Goal: Use online tool/utility: Use online tool/utility

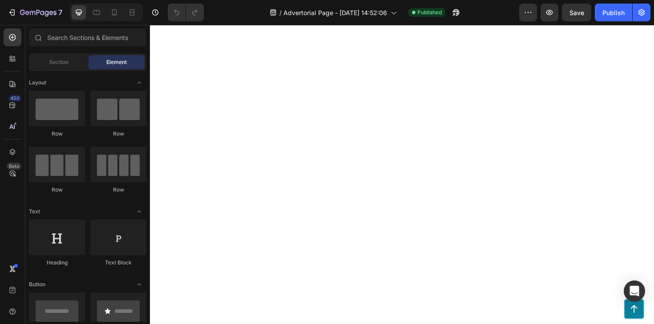
scroll to position [3354, 0]
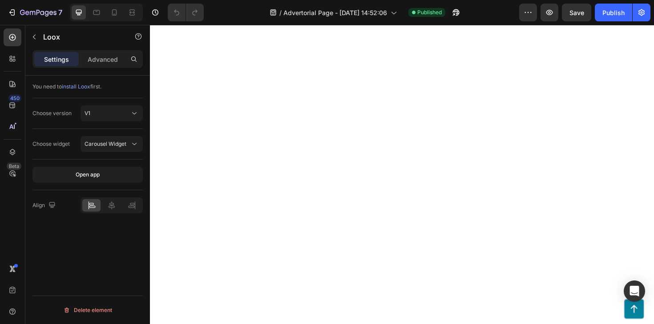
click at [531, 14] on icon "button" at bounding box center [527, 12] width 9 height 9
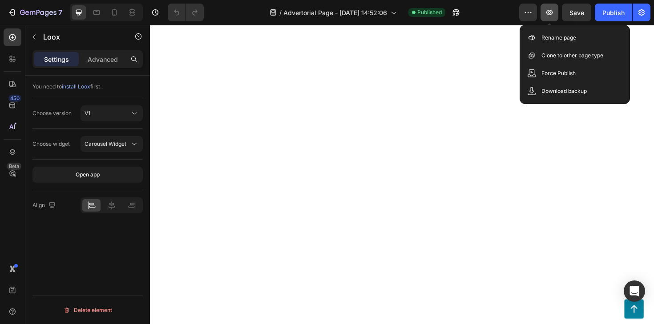
click at [553, 12] on icon "button" at bounding box center [549, 12] width 9 height 9
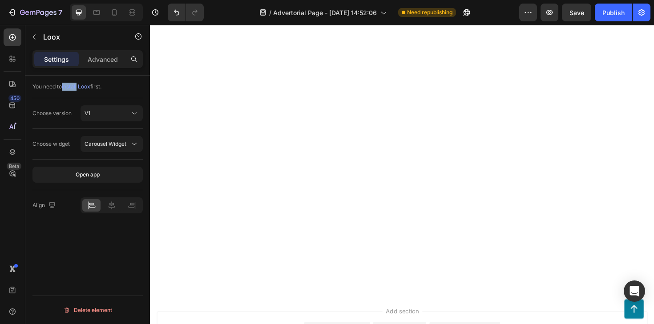
click at [70, 87] on span "install Loox" at bounding box center [76, 86] width 28 height 7
click at [60, 231] on div "You need to install Loox first. Choose version V1 Choose widget Carousel Widget…" at bounding box center [87, 213] width 124 height 274
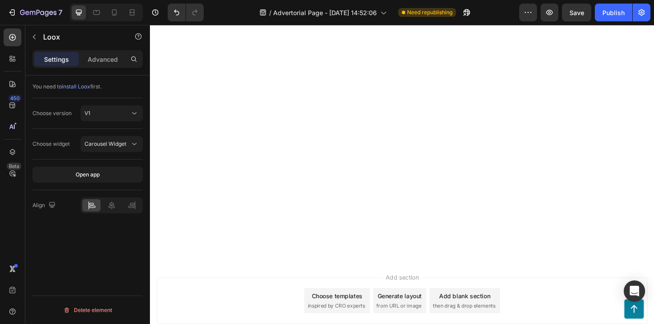
scroll to position [3409, 0]
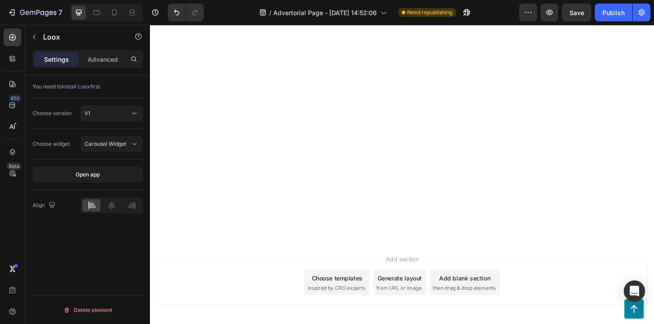
drag, startPoint x: 109, startPoint y: 86, endPoint x: 35, endPoint y: 92, distance: 74.5
click at [32, 86] on div "You need to install Loox first. Choose version V1 Choose widget Carousel Widget…" at bounding box center [87, 213] width 124 height 274
copy div "You need to install Loox first."
